Goal: Information Seeking & Learning: Find specific fact

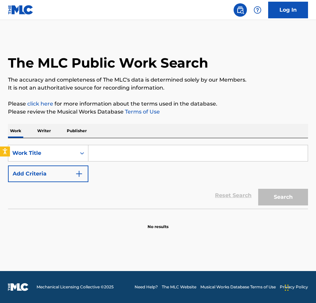
click at [122, 154] on input "Search Form" at bounding box center [198, 153] width 220 height 16
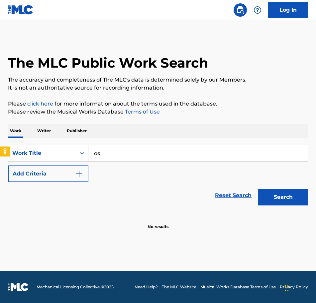
type input "o"
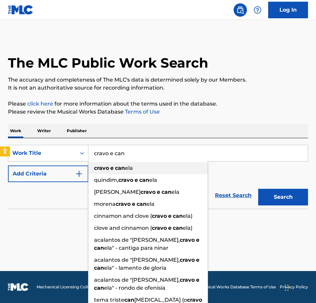
type input "cravo e can"
click at [120, 170] on strong "can" at bounding box center [120, 168] width 10 height 6
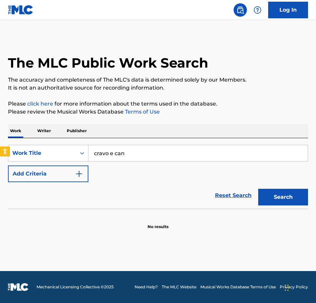
click at [80, 176] on img "Search Form" at bounding box center [79, 174] width 8 height 8
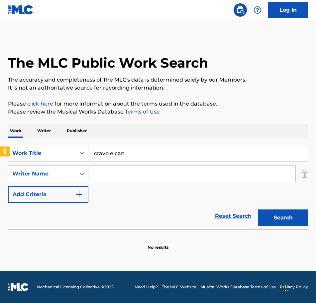
click at [99, 175] on input "Search Form" at bounding box center [191, 174] width 207 height 16
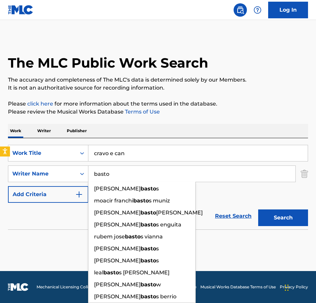
type input "basto"
click at [258, 209] on button "Search" at bounding box center [283, 217] width 50 height 17
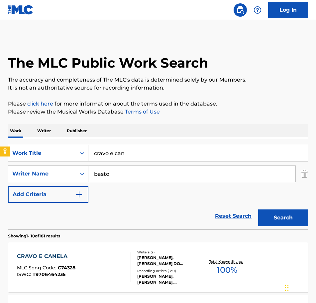
click at [47, 256] on div "CRAVO E CANELA" at bounding box center [46, 256] width 59 height 8
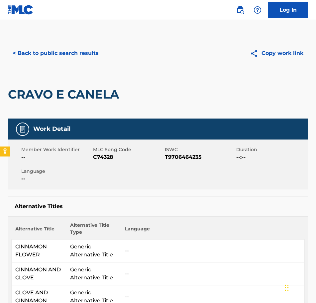
click at [40, 55] on button "< Back to public search results" at bounding box center [55, 53] width 95 height 17
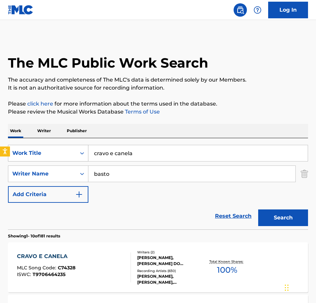
drag, startPoint x: 146, startPoint y: 154, endPoint x: 63, endPoint y: 147, distance: 83.8
click at [63, 147] on div "SearchWithCriteria12ae169f-f141-486b-8b6e-77cac79f2d19 Work Title cravo e canela" at bounding box center [158, 153] width 300 height 17
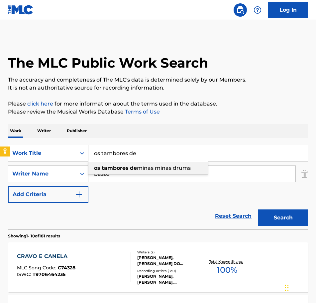
click at [139, 171] on span "minas minas drums" at bounding box center [164, 168] width 54 height 6
type input "os tambores de minas minas drums"
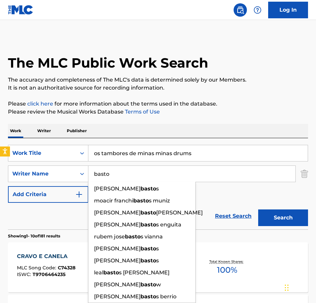
drag, startPoint x: 114, startPoint y: 176, endPoint x: 27, endPoint y: 163, distance: 88.7
click at [27, 163] on div "SearchWithCriteria12ae169f-f141-486b-8b6e-77cac79f2d19 Work Title os tambores d…" at bounding box center [158, 174] width 300 height 58
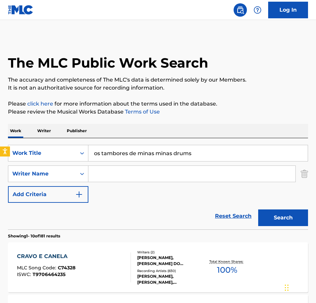
click at [275, 216] on button "Search" at bounding box center [283, 217] width 50 height 17
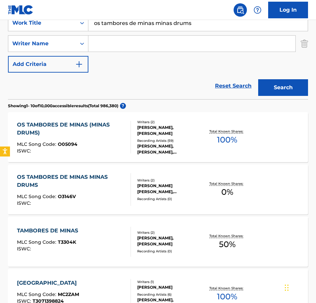
scroll to position [133, 0]
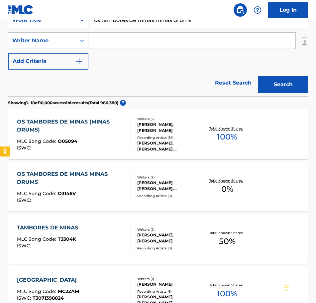
click at [55, 121] on div "OS TAMBORES DE MINAS (MINAS DRUMS)" at bounding box center [71, 126] width 108 height 16
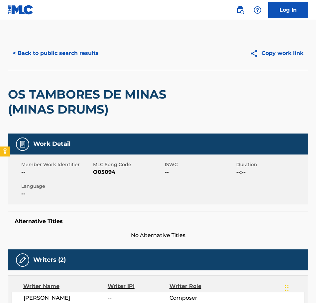
click at [52, 53] on button "< Back to public search results" at bounding box center [55, 53] width 95 height 17
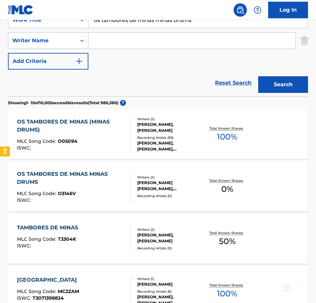
click at [84, 173] on div "OS TAMBORES DE MINAS MINAS DRUMS" at bounding box center [71, 178] width 108 height 16
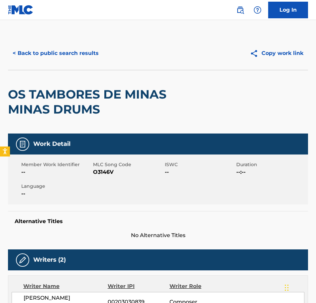
click at [58, 54] on button "< Back to public search results" at bounding box center [55, 53] width 95 height 17
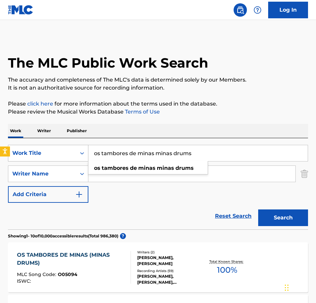
drag, startPoint x: 202, startPoint y: 154, endPoint x: 74, endPoint y: 147, distance: 129.0
click at [74, 147] on div "SearchWithCriteria12ae169f-f141-486b-8b6e-77cac79f2d19 Work Title os tambores d…" at bounding box center [158, 153] width 300 height 17
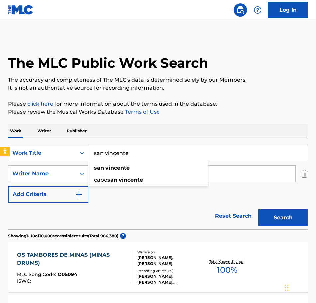
type input "san vincente"
click at [258, 209] on button "Search" at bounding box center [283, 217] width 50 height 17
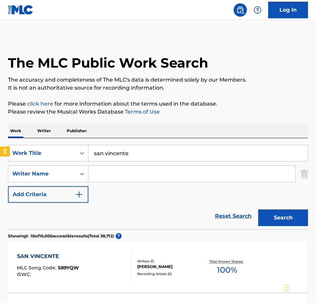
click at [99, 176] on input "Search Form" at bounding box center [191, 174] width 207 height 16
click at [123, 175] on input "Search Form" at bounding box center [191, 174] width 207 height 16
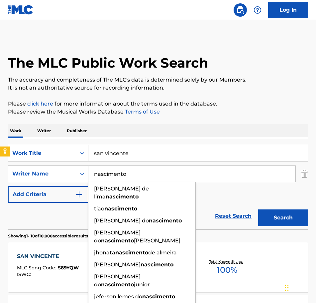
type input "nascimento"
click at [258, 209] on button "Search" at bounding box center [283, 217] width 50 height 17
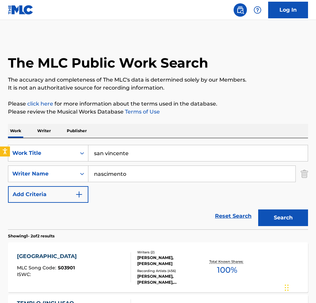
click at [47, 255] on div "[GEOGRAPHIC_DATA]" at bounding box center [48, 256] width 63 height 8
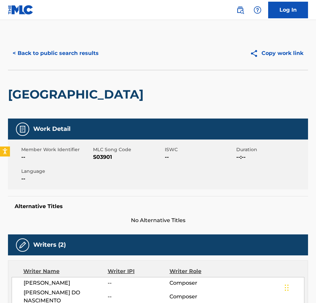
click at [51, 54] on button "< Back to public search results" at bounding box center [55, 53] width 95 height 17
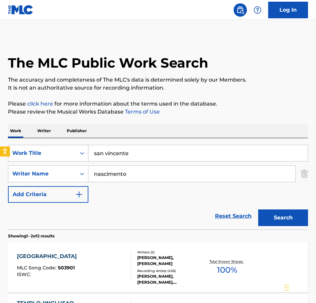
drag, startPoint x: 145, startPoint y: 155, endPoint x: 59, endPoint y: 152, distance: 86.5
click at [59, 152] on div "SearchWithCriteria12ae169f-f141-486b-8b6e-77cac79f2d19 Work Title san vincente" at bounding box center [158, 153] width 300 height 17
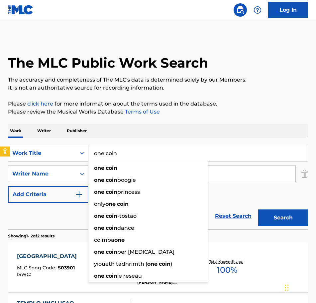
type input "one coin"
click at [258, 209] on button "Search" at bounding box center [283, 217] width 50 height 17
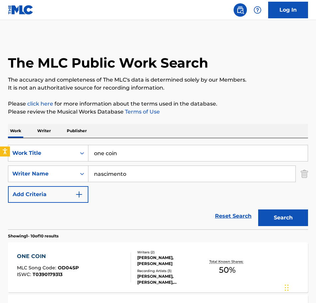
click at [28, 253] on div "ONE COIN" at bounding box center [48, 256] width 62 height 8
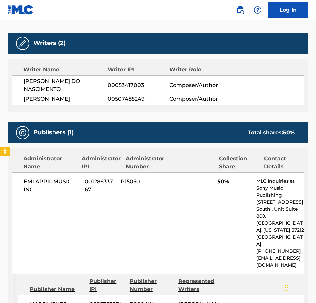
scroll to position [191, 0]
